Goal: Task Accomplishment & Management: Complete application form

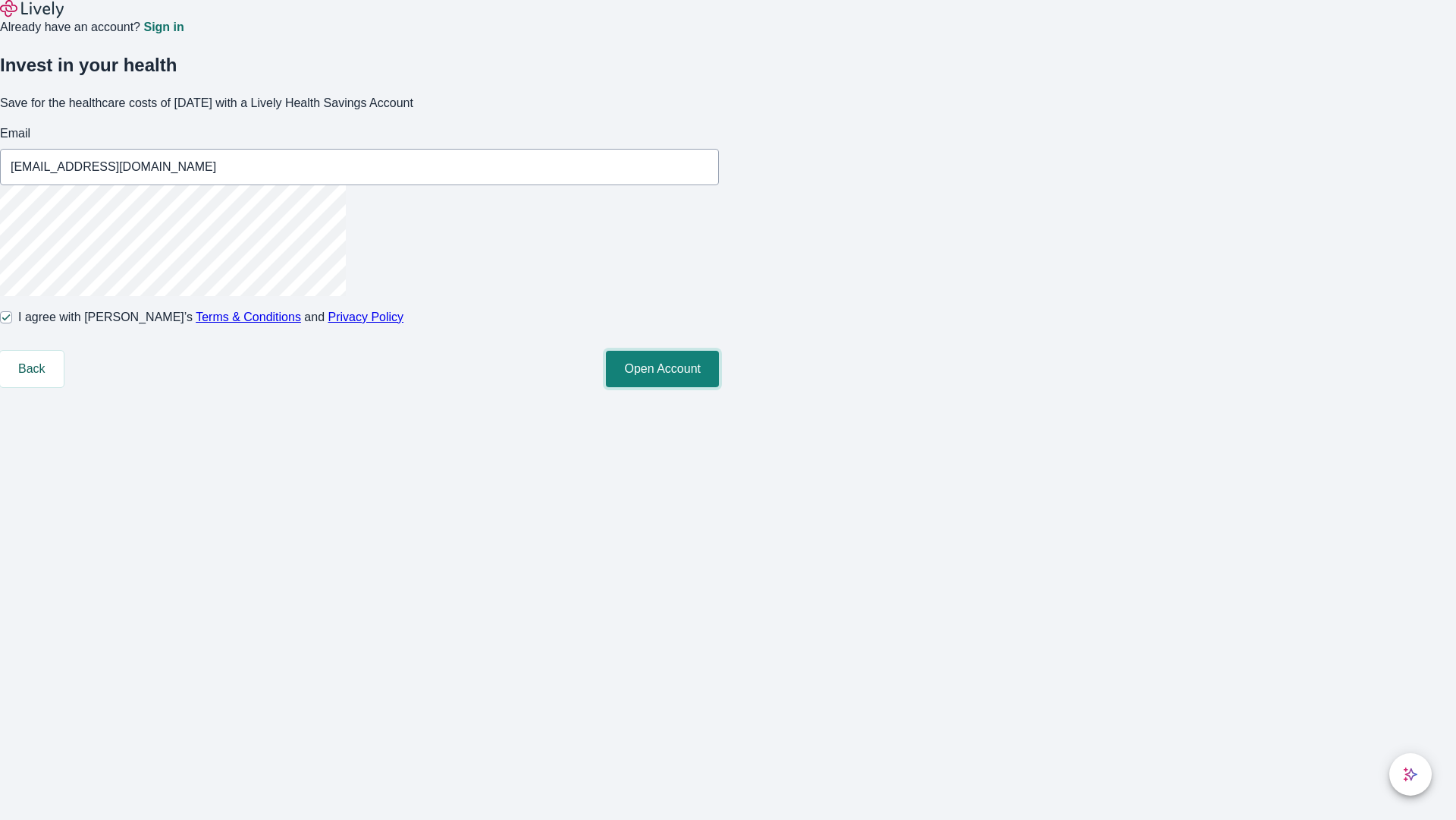
click at [719, 387] on button "Open Account" at bounding box center [663, 369] width 113 height 36
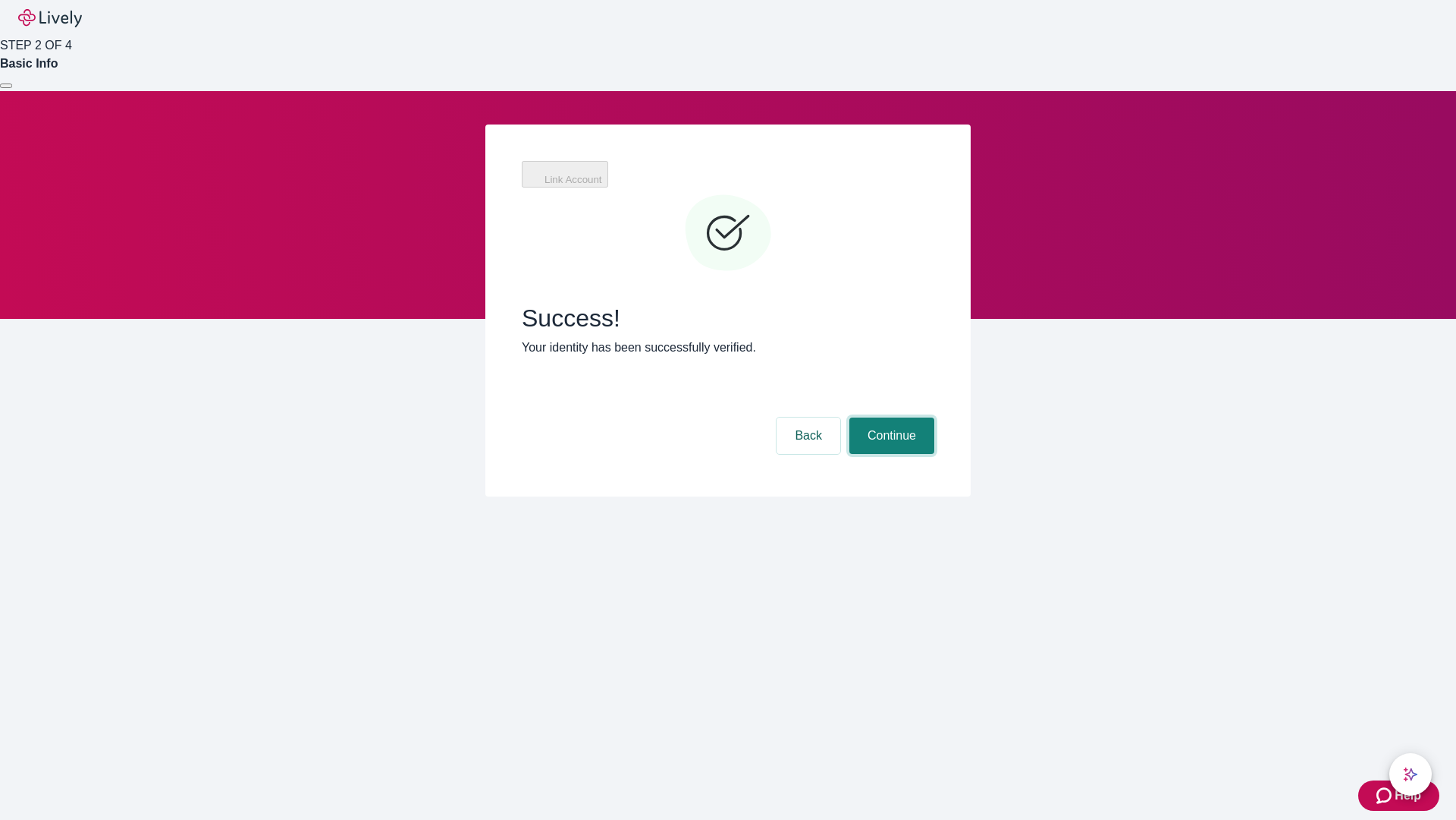
click at [890, 417] on button "Continue" at bounding box center [892, 435] width 85 height 36
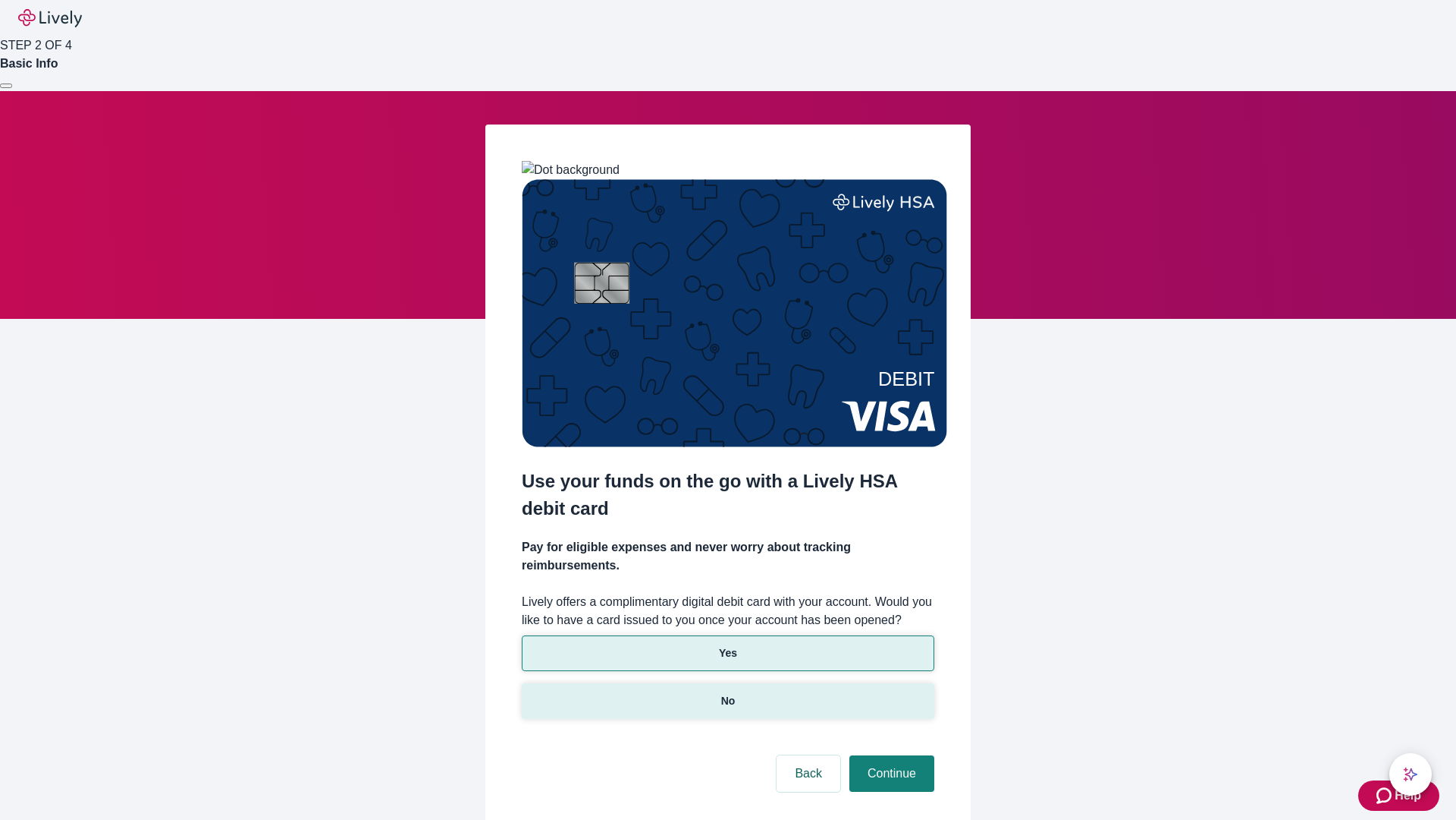
click at [727, 693] on p "No" at bounding box center [728, 701] width 15 height 16
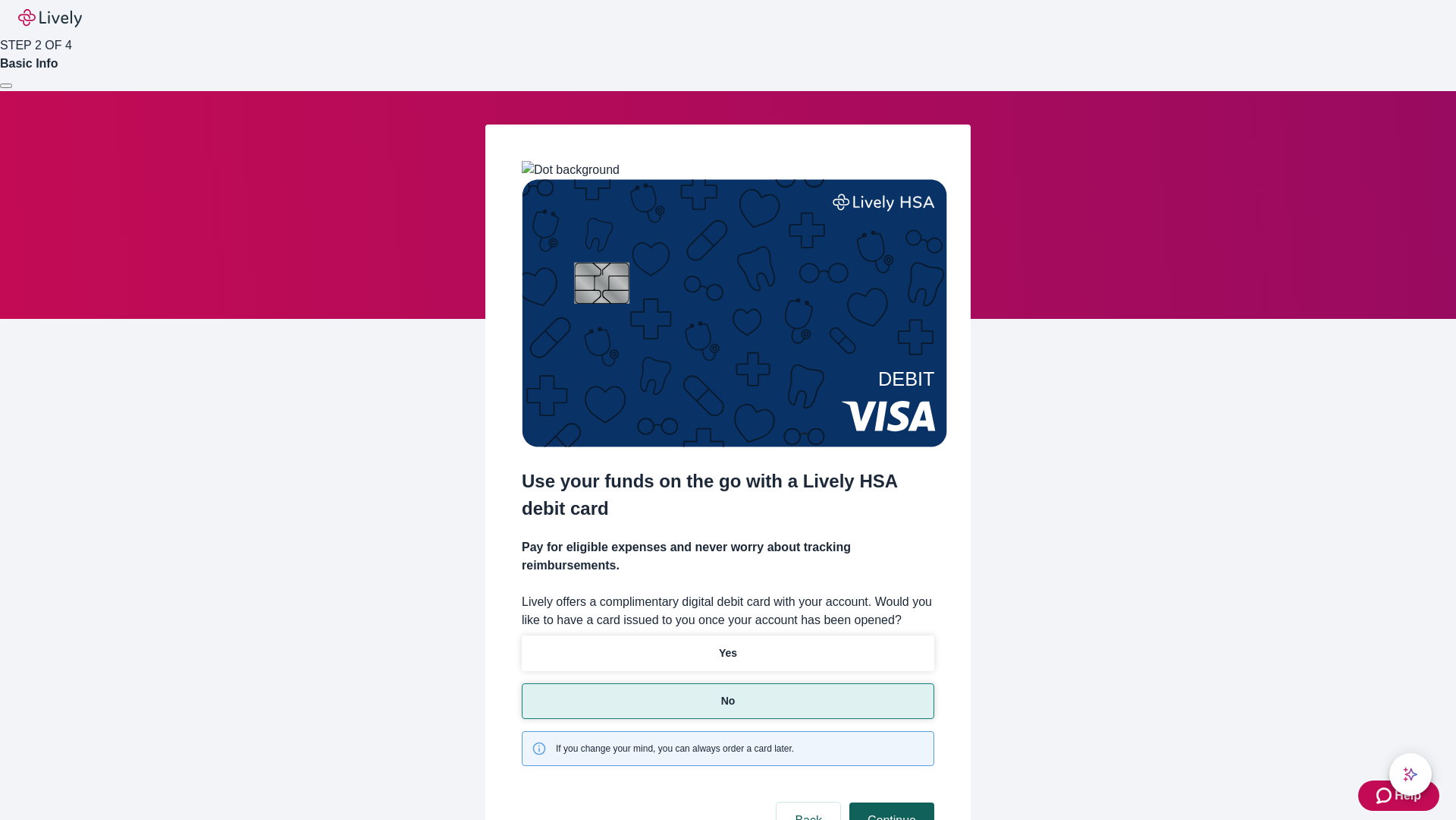
click at [890, 802] on button "Continue" at bounding box center [892, 820] width 85 height 36
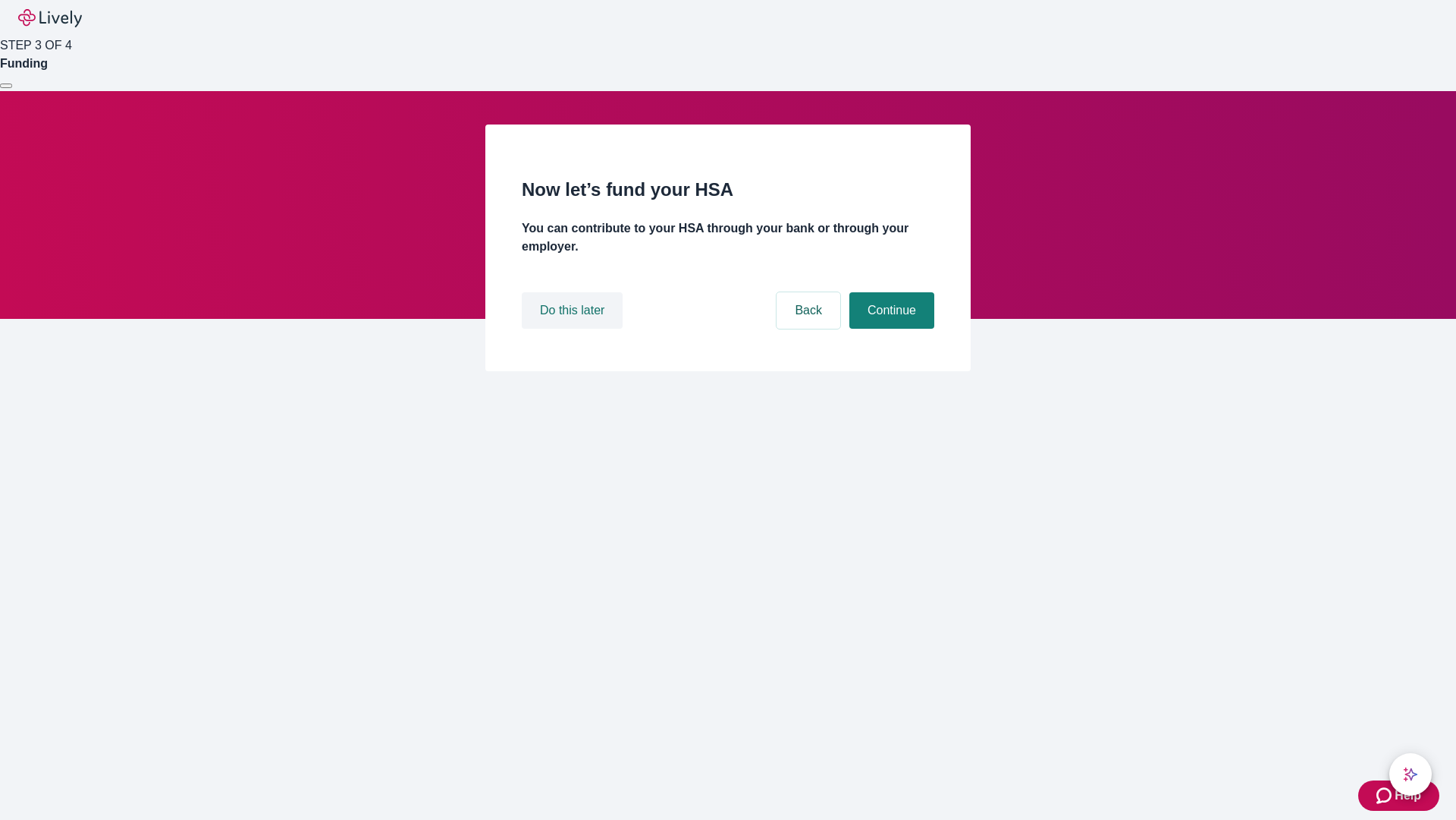
click at [574, 329] on button "Do this later" at bounding box center [572, 310] width 101 height 36
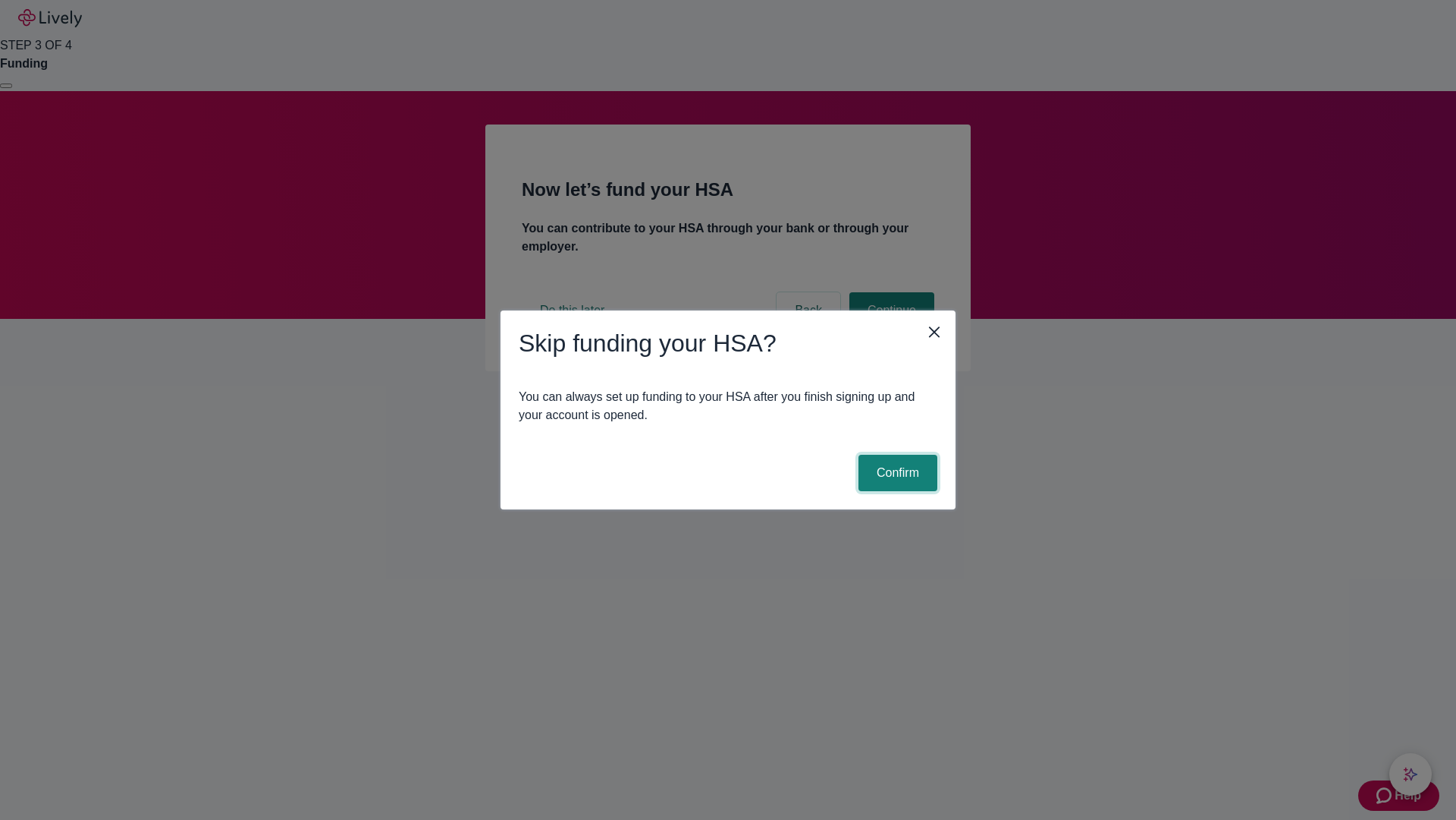
click at [896, 473] on button "Confirm" at bounding box center [898, 472] width 79 height 36
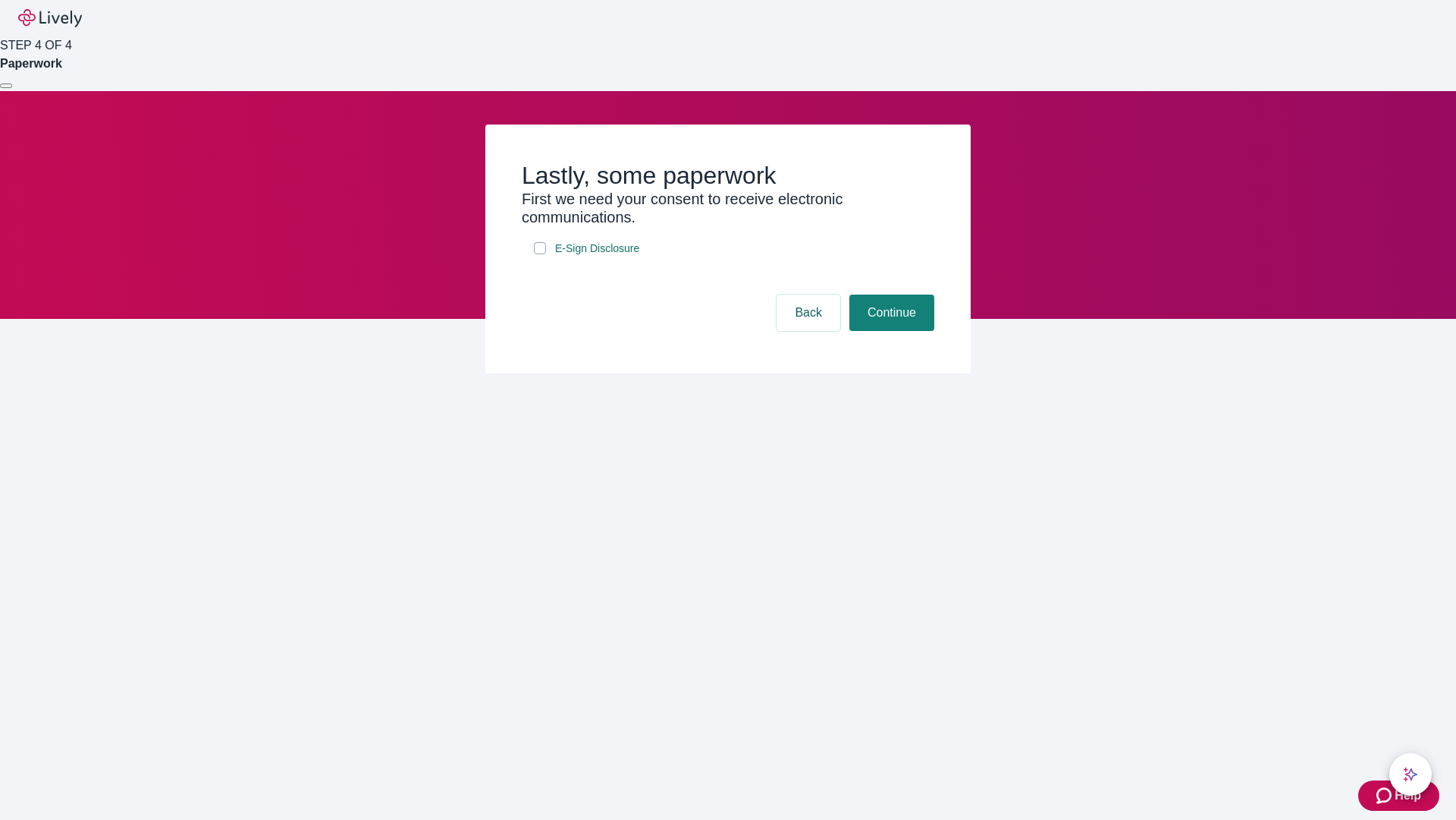
click at [540, 254] on input "E-Sign Disclosure" at bounding box center [540, 248] width 12 height 12
checkbox input "true"
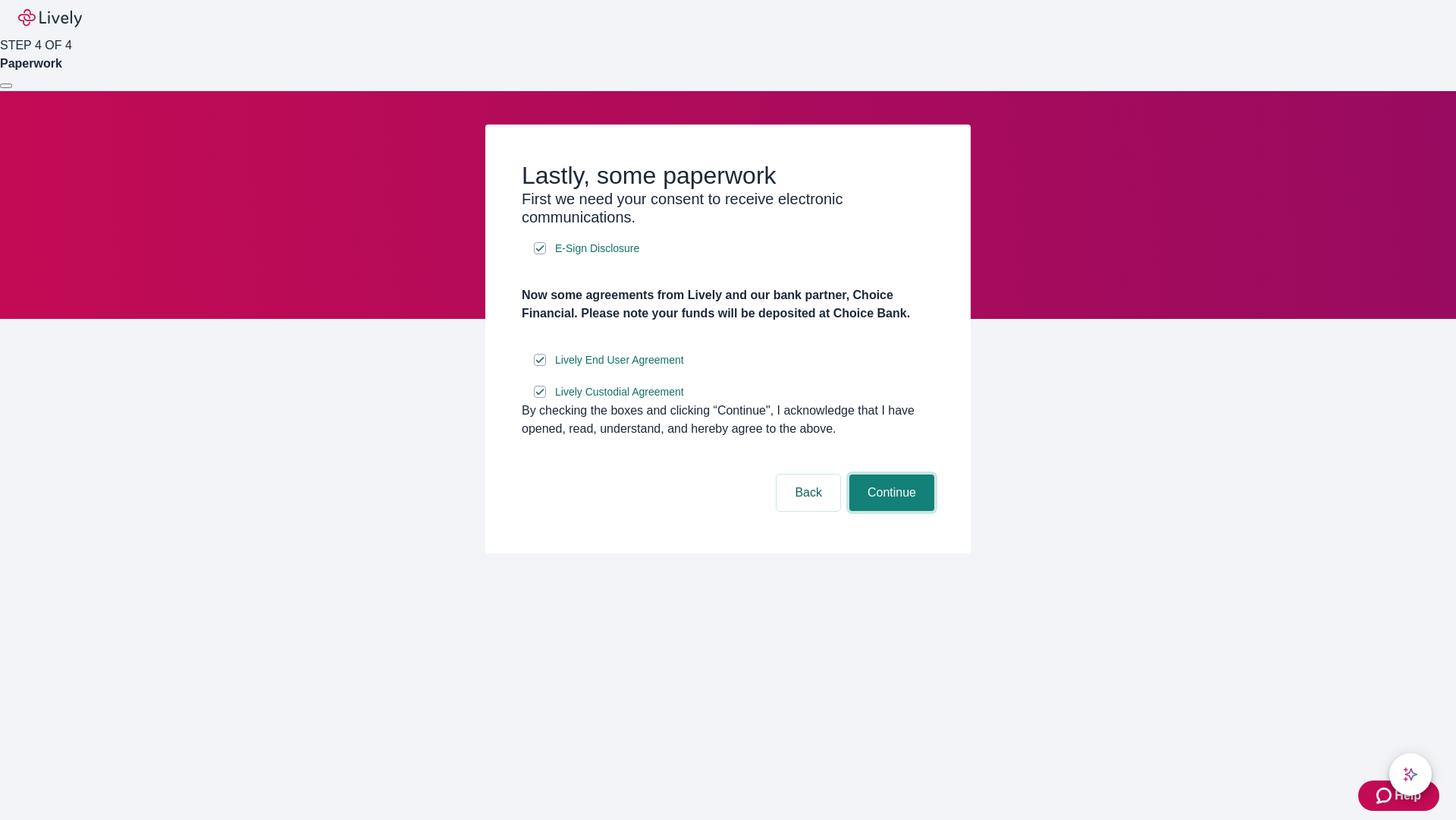
click at [890, 511] on button "Continue" at bounding box center [892, 491] width 85 height 36
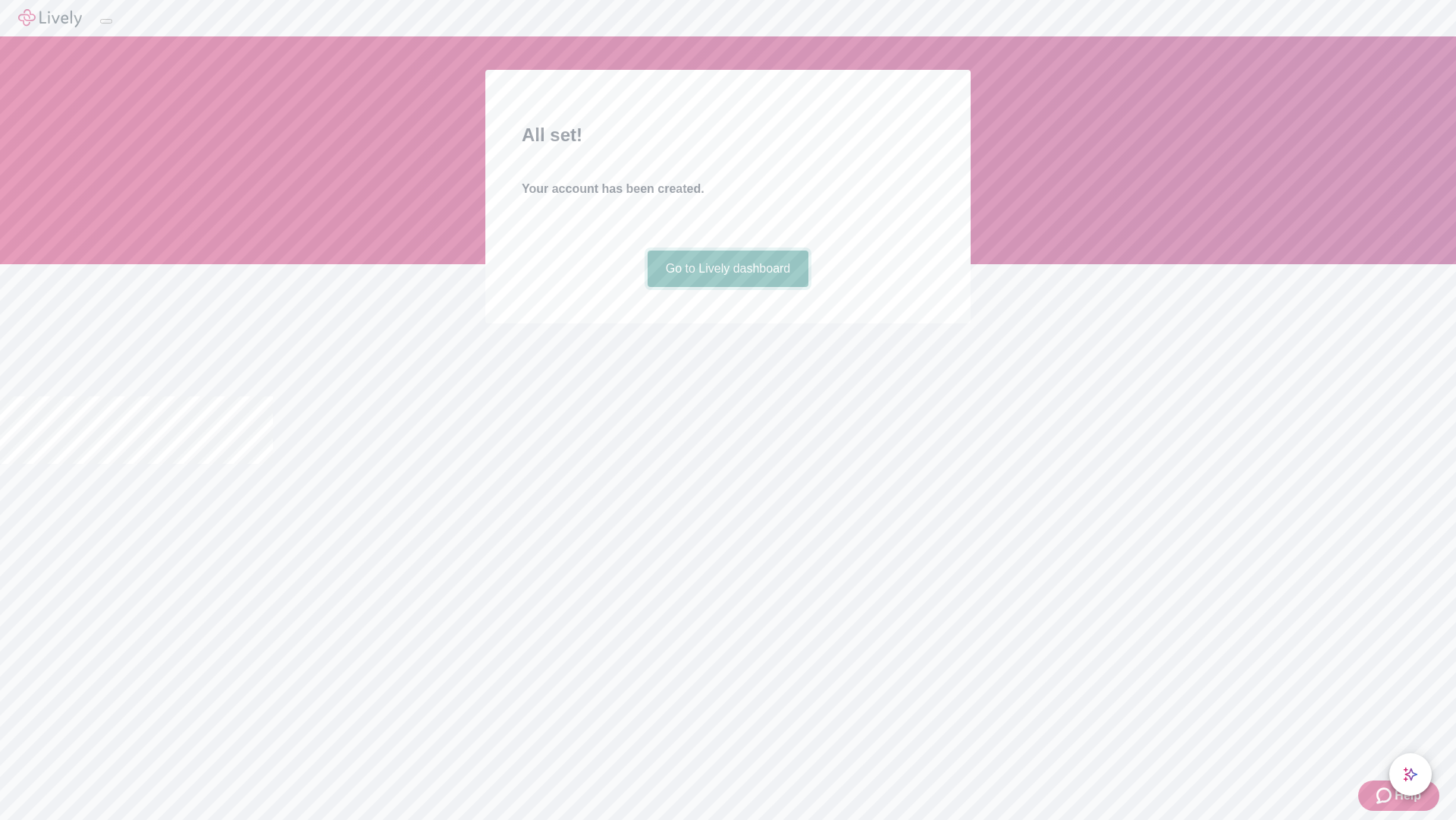
click at [727, 287] on link "Go to Lively dashboard" at bounding box center [729, 268] width 162 height 36
